Goal: Task Accomplishment & Management: Manage account settings

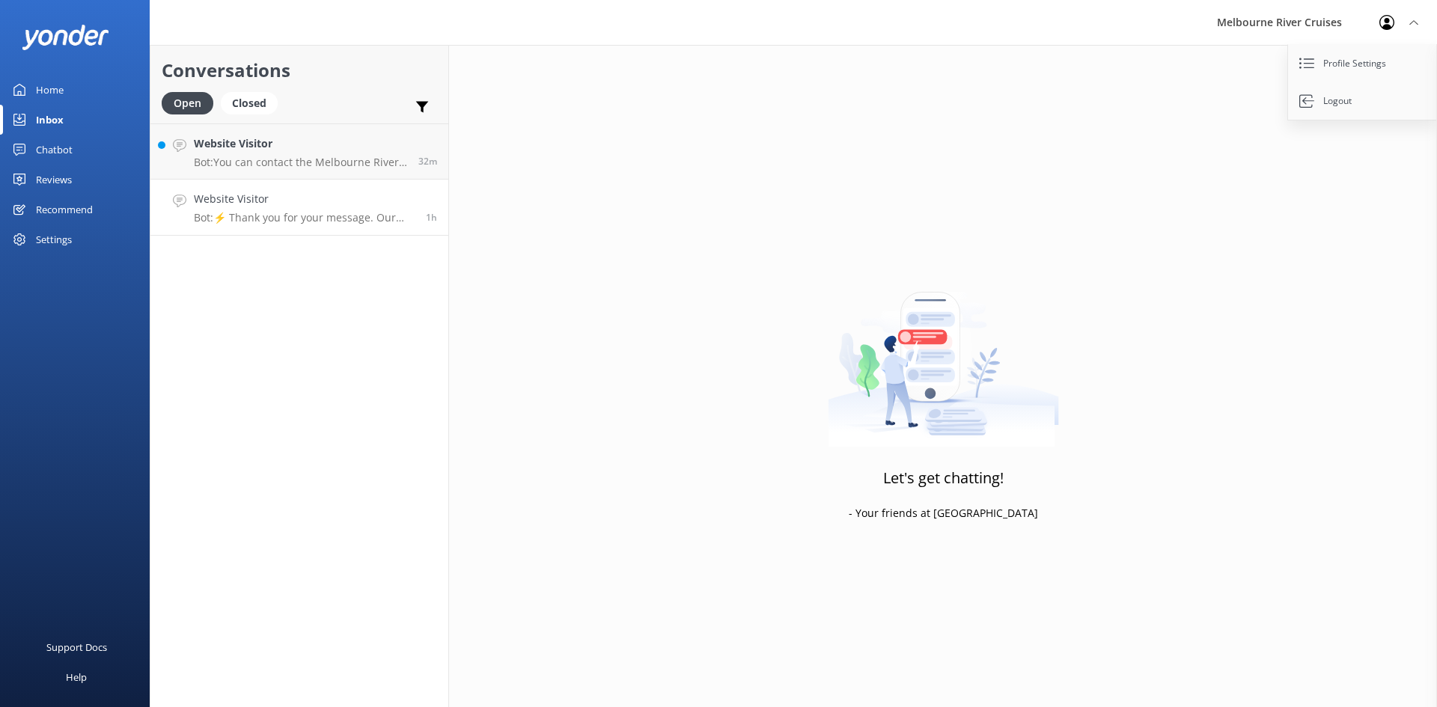
click at [300, 230] on link "Website Visitor Bot: ⚡ Thank you for your message. Our office hours are Mon - F…" at bounding box center [299, 208] width 298 height 56
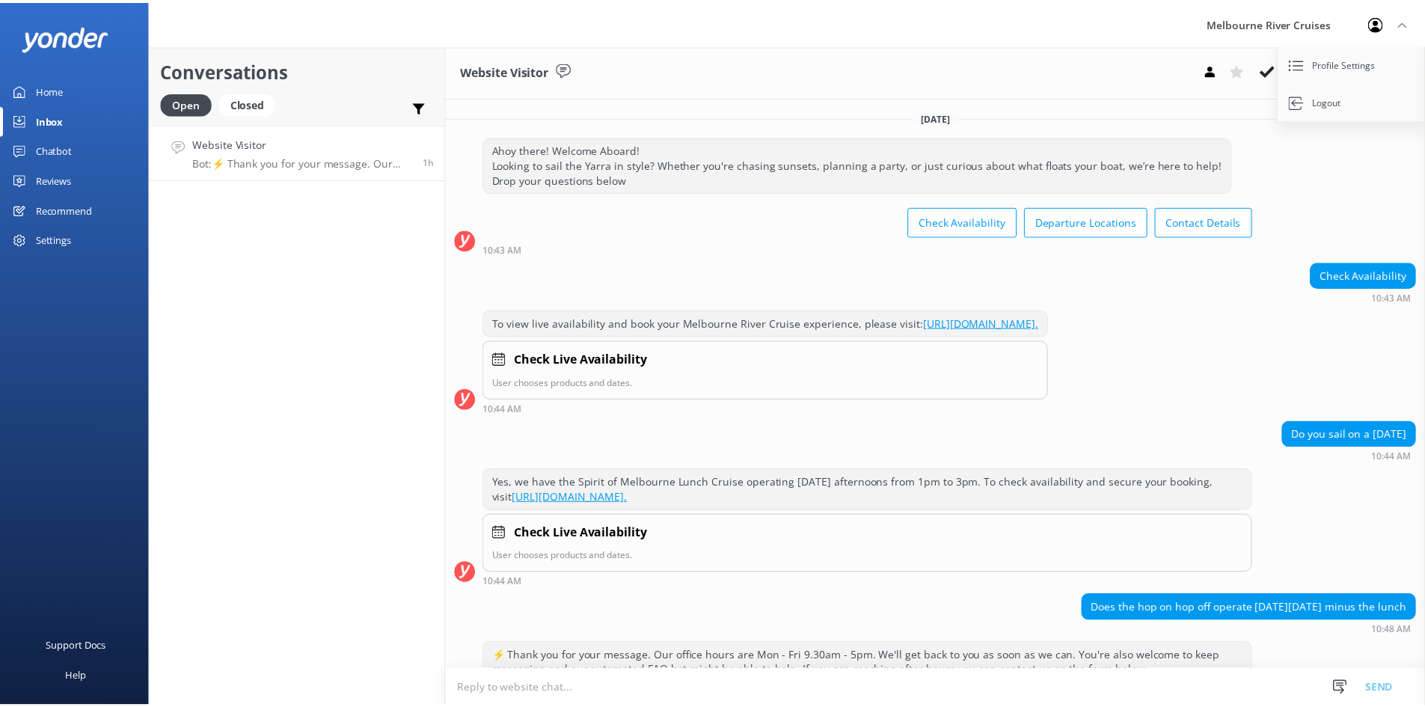
scroll to position [82, 0]
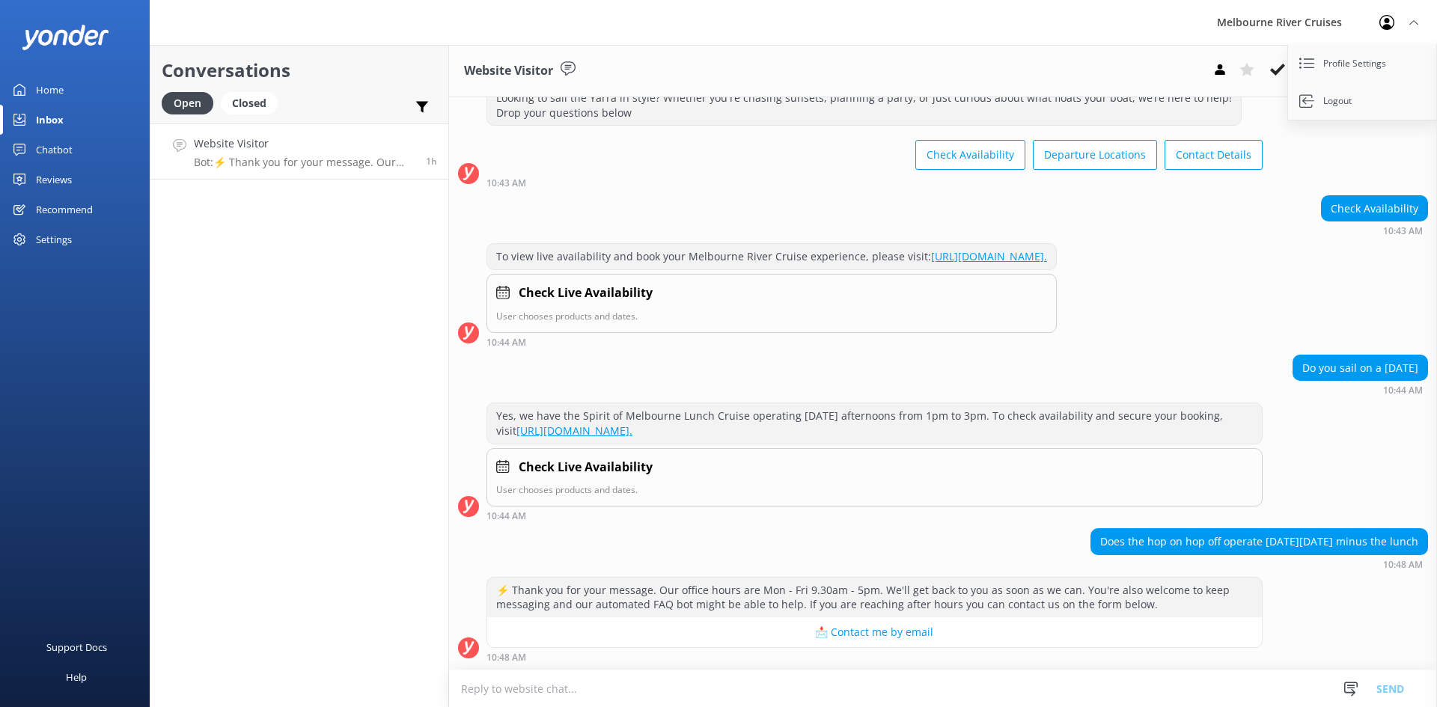
click at [1410, 22] on icon at bounding box center [1413, 22] width 9 height 9
click at [1416, 16] on div "Profile Settings Logout" at bounding box center [1398, 22] width 76 height 45
click at [1356, 58] on link "Profile Settings" at bounding box center [1363, 63] width 150 height 37
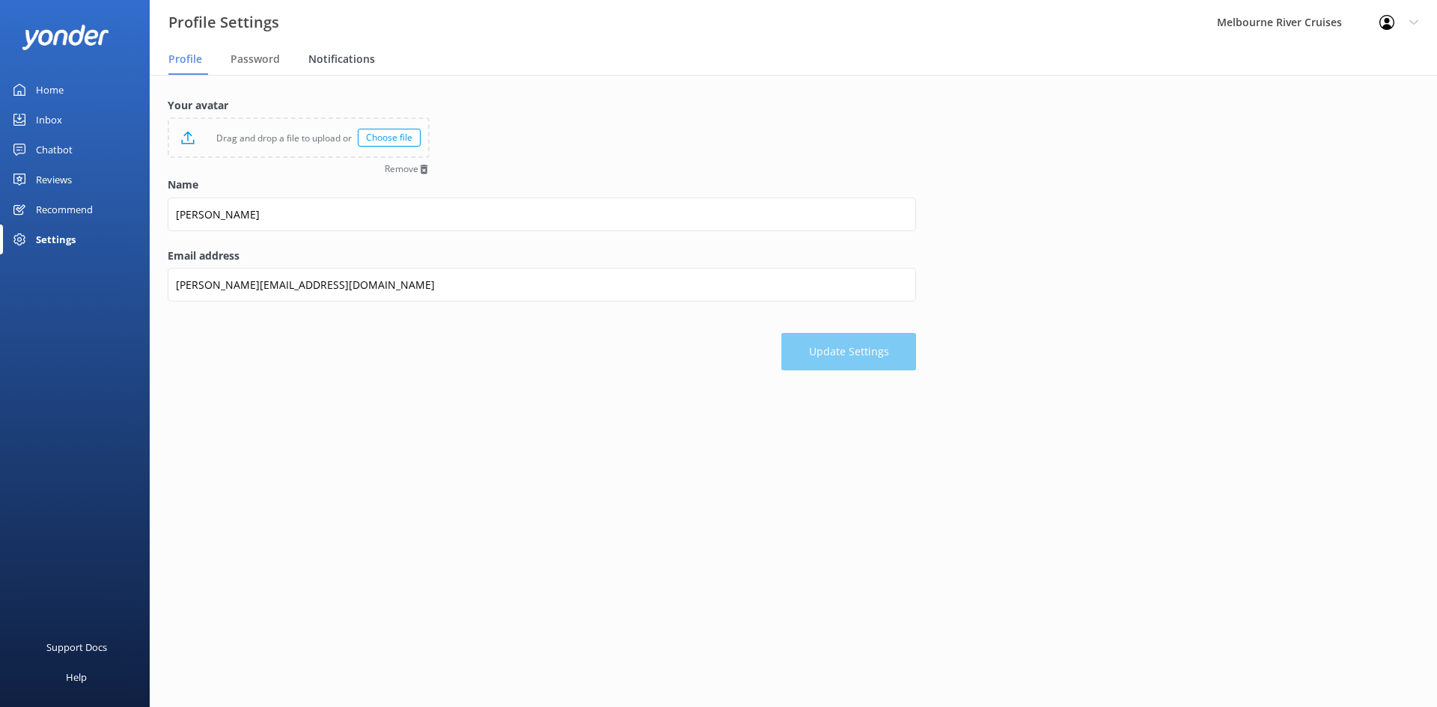
click at [337, 63] on span "Notifications" at bounding box center [341, 59] width 67 height 15
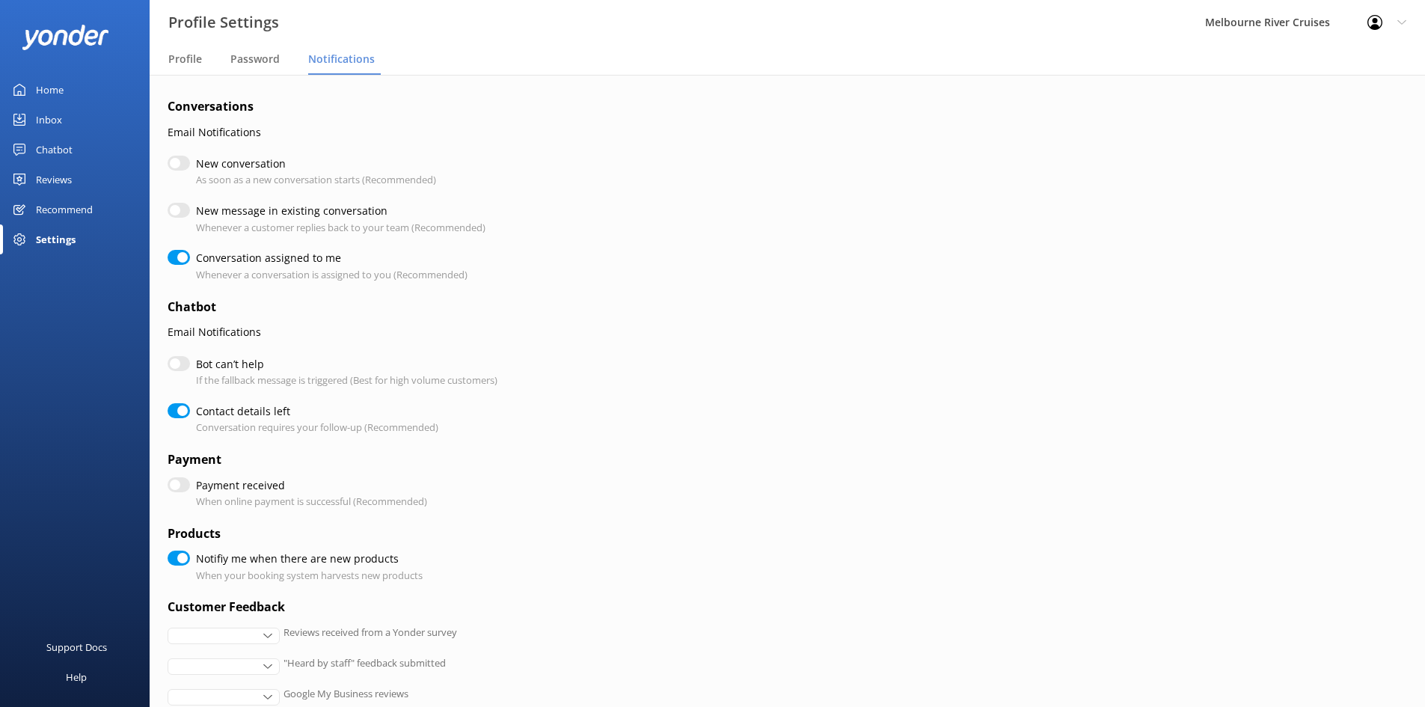
checkbox input "true"
click at [269, 59] on span "Password" at bounding box center [254, 59] width 49 height 15
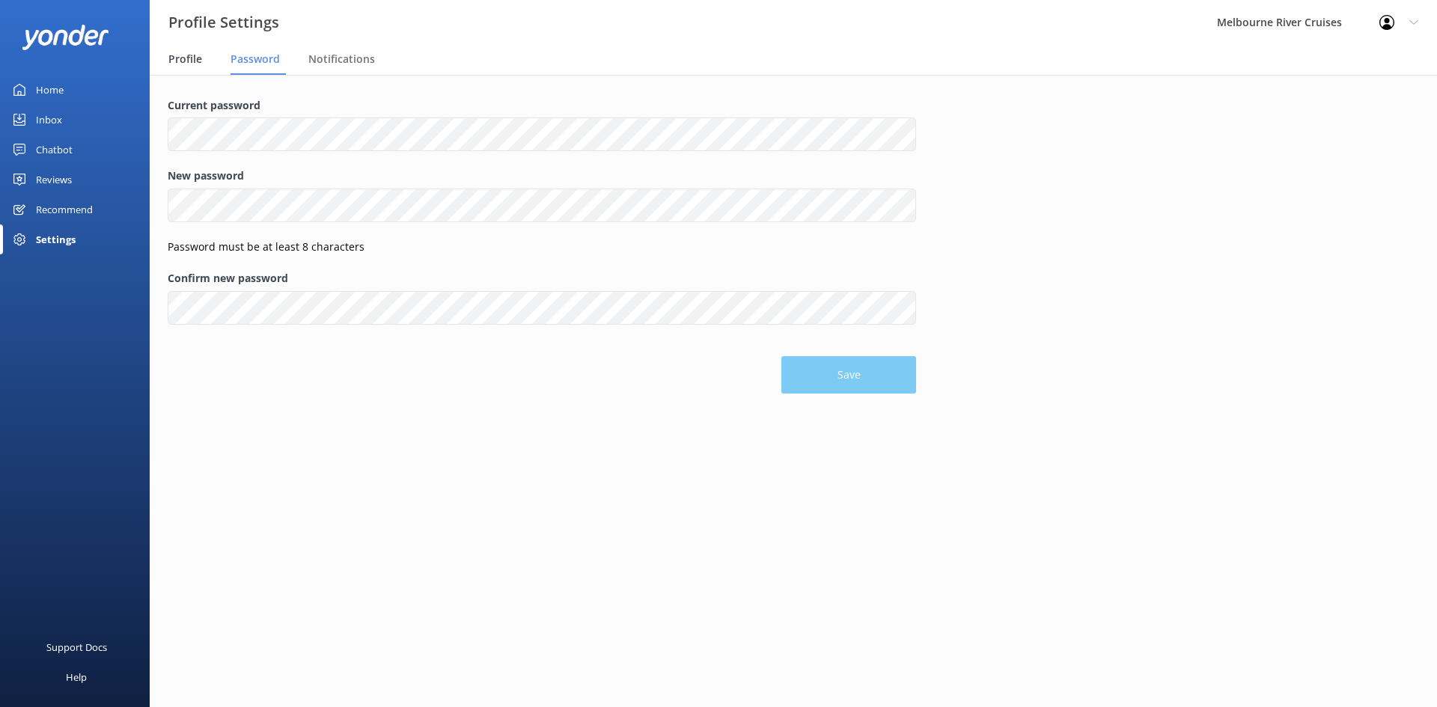
click at [193, 58] on span "Profile" at bounding box center [185, 59] width 34 height 15
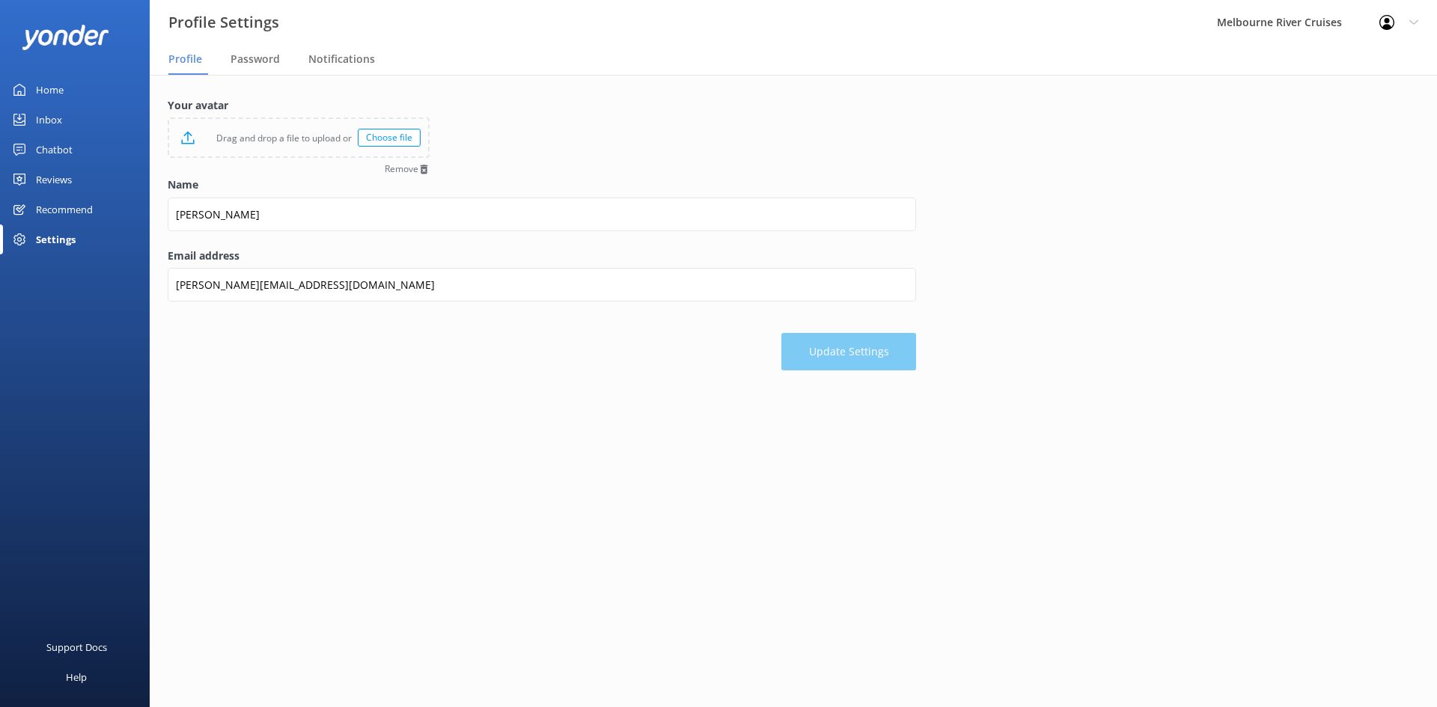
click at [50, 89] on div "Home" at bounding box center [50, 90] width 28 height 30
